Goal: Contribute content

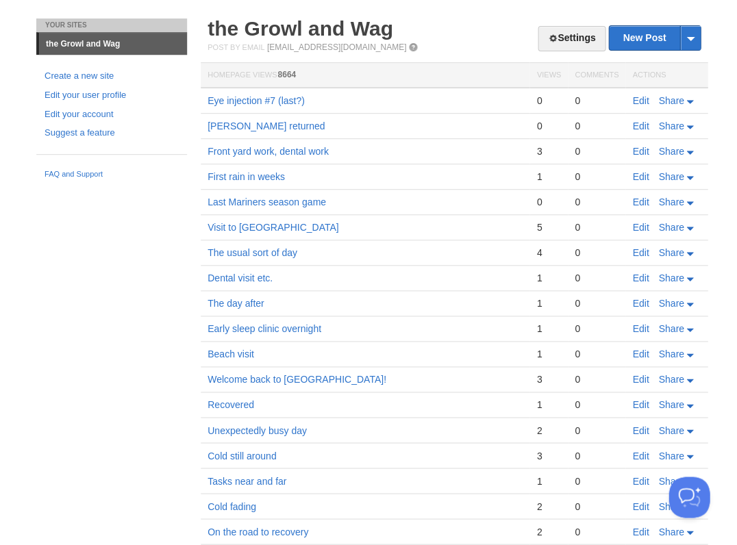
scroll to position [33, 0]
click at [641, 99] on link "Edit" at bounding box center [640, 100] width 16 height 11
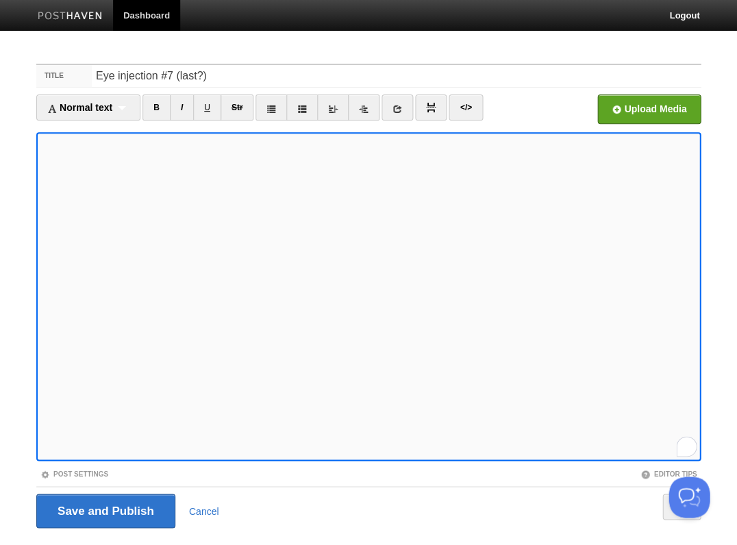
scroll to position [33, 0]
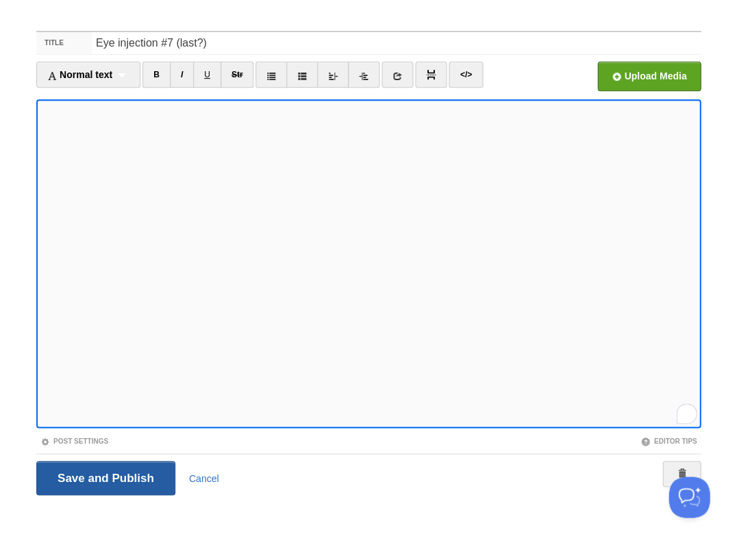
click at [104, 477] on input "Save and Publish" at bounding box center [105, 478] width 139 height 34
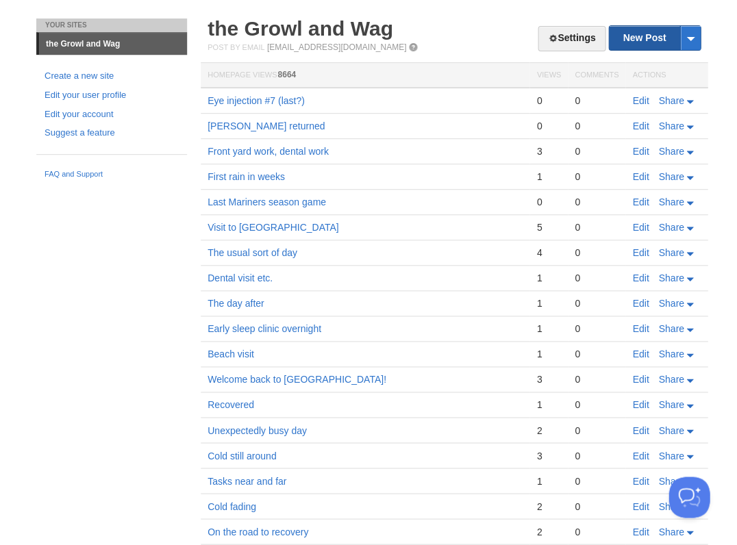
click at [636, 33] on link "New Post" at bounding box center [654, 38] width 91 height 24
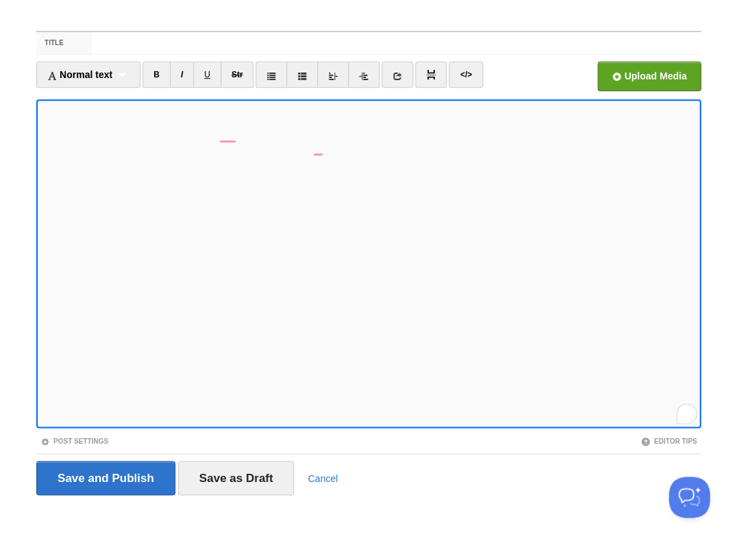
scroll to position [30, 0]
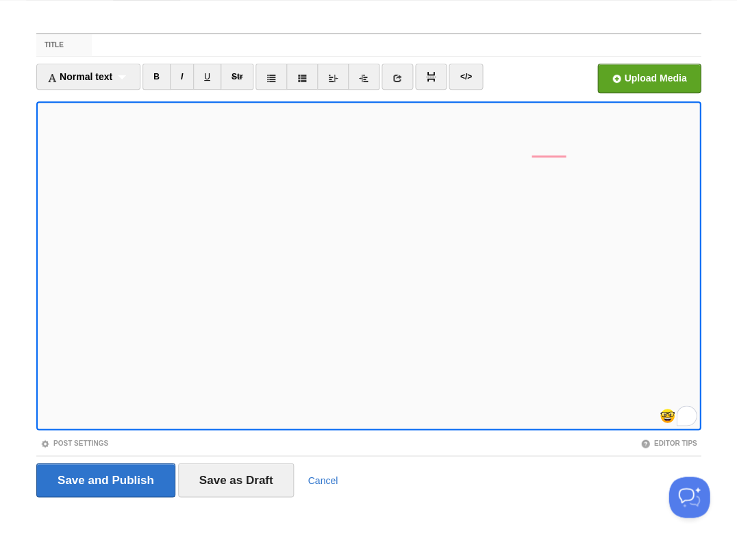
scroll to position [28, 0]
